Goal: Entertainment & Leisure: Consume media (video, audio)

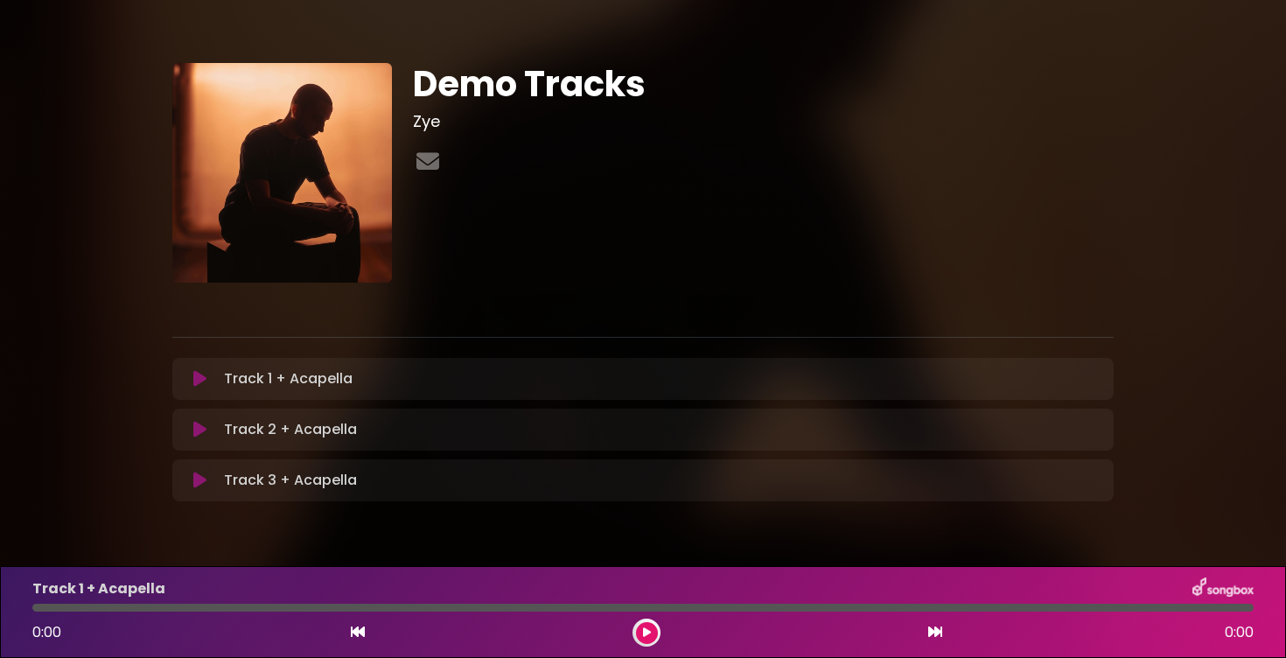
click at [199, 379] on icon at bounding box center [199, 378] width 13 height 17
click at [199, 379] on icon at bounding box center [199, 378] width 11 height 17
click at [198, 436] on icon at bounding box center [199, 429] width 13 height 17
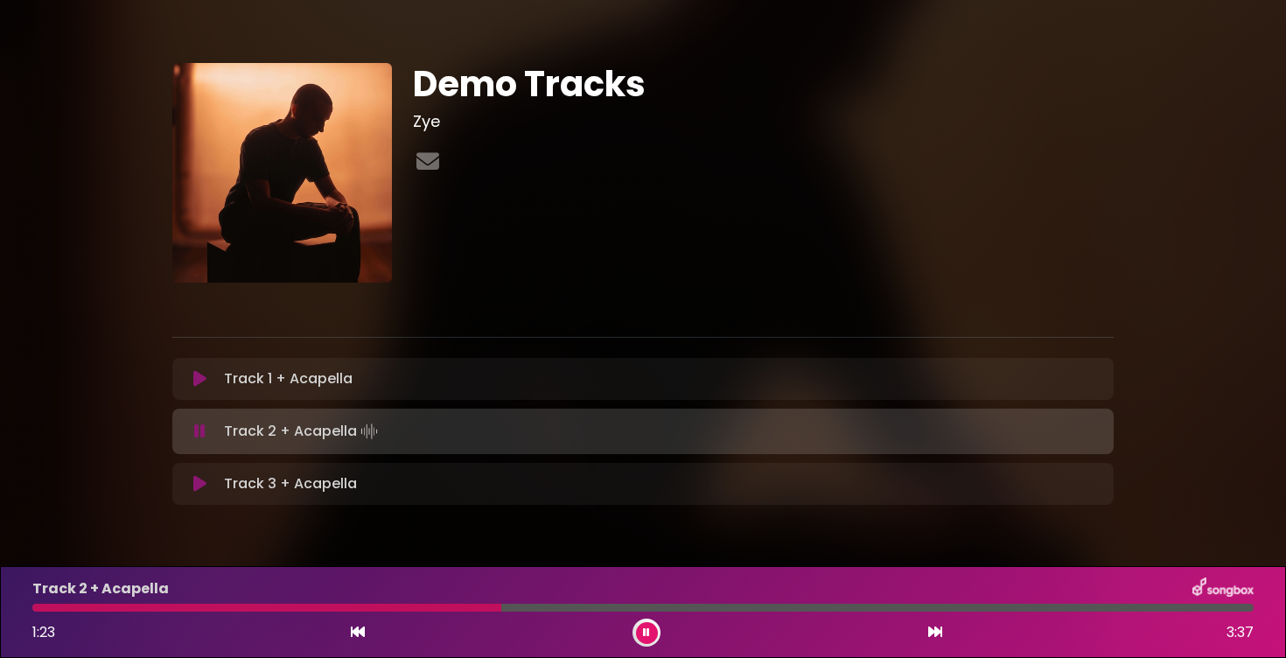
click at [648, 630] on icon at bounding box center [646, 632] width 7 height 10
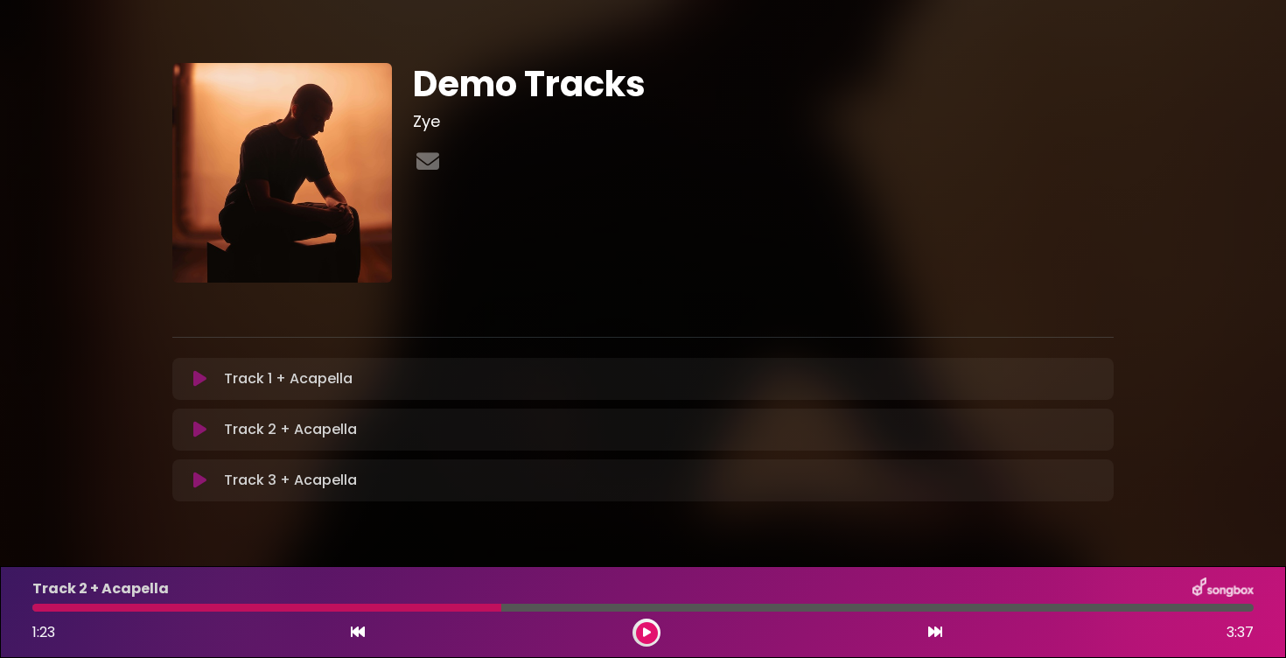
drag, startPoint x: 501, startPoint y: 604, endPoint x: 1, endPoint y: 611, distance: 500.3
click at [0, 611] on div "Track 2 + Acapella 1:23 3:37" at bounding box center [643, 612] width 1286 height 92
click at [29, 606] on div at bounding box center [643, 607] width 1242 height 8
click at [50, 608] on div at bounding box center [266, 607] width 469 height 8
click at [101, 602] on div "Track 2 + Acapella 1:23 3:37" at bounding box center [643, 611] width 1242 height 69
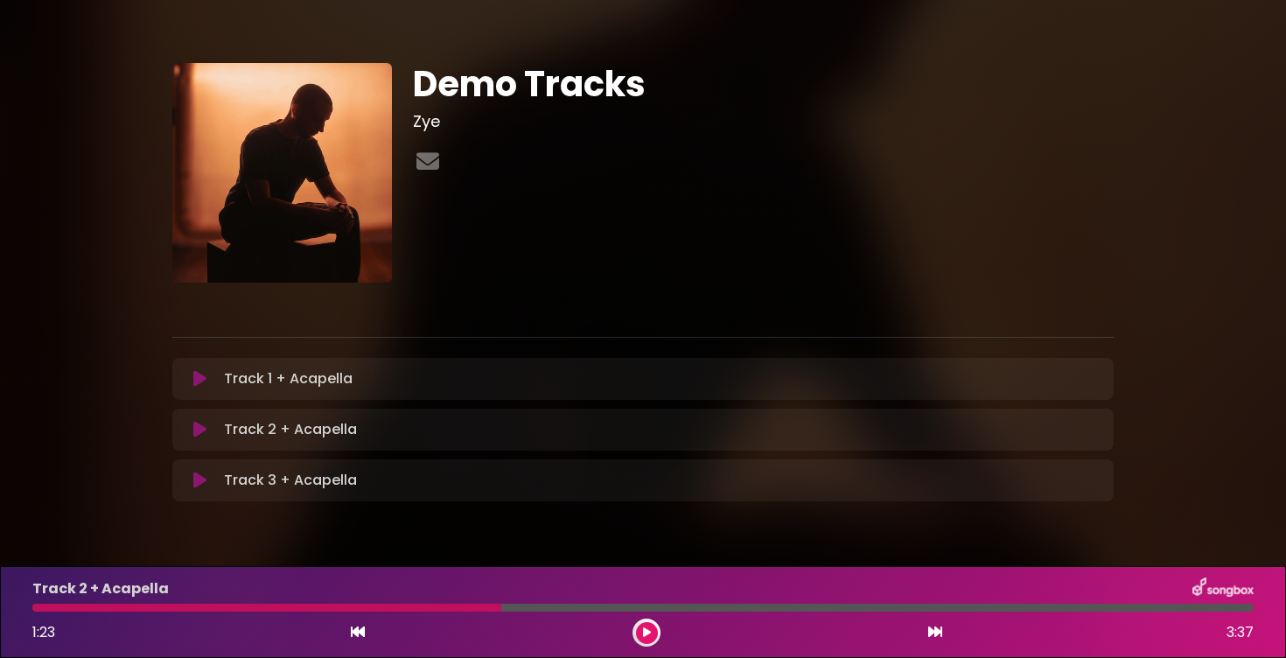
click at [640, 621] on div at bounding box center [646, 632] width 28 height 28
click at [647, 631] on icon at bounding box center [647, 632] width 8 height 10
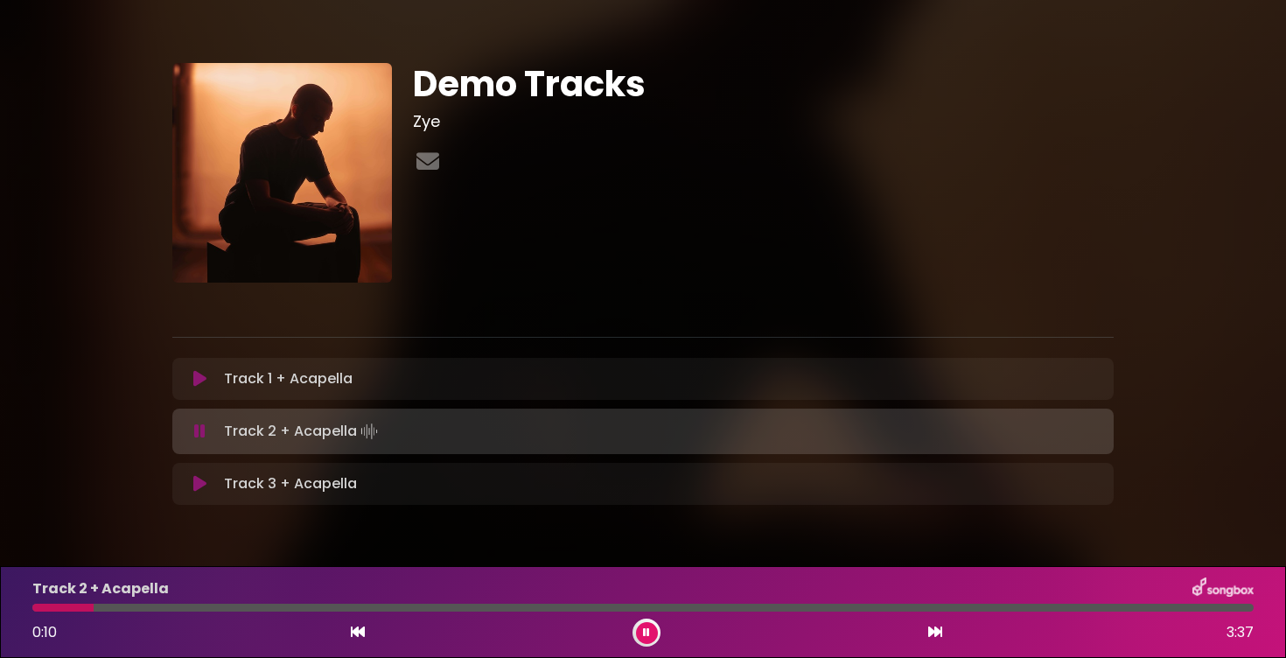
click at [645, 630] on icon at bounding box center [646, 632] width 7 height 10
